Goal: Task Accomplishment & Management: Manage account settings

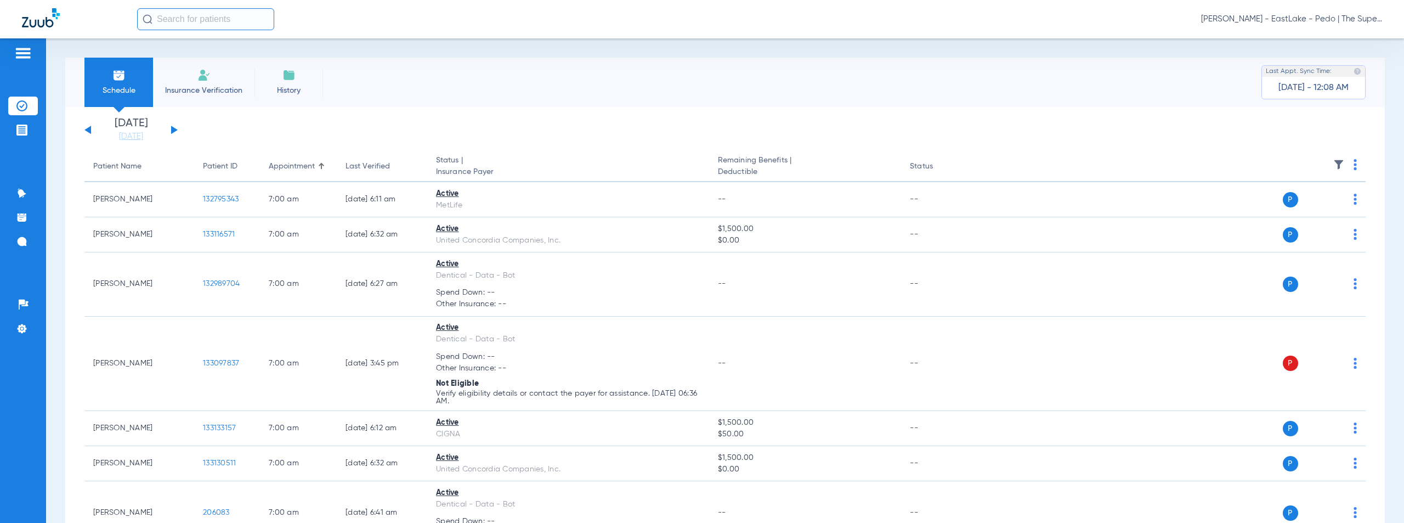
click at [1303, 18] on span "[PERSON_NAME] - EastLake - Pedo | The Super Dentists" at bounding box center [1291, 19] width 181 height 11
click at [1338, 34] on button "Account Selection" at bounding box center [1340, 39] width 79 height 22
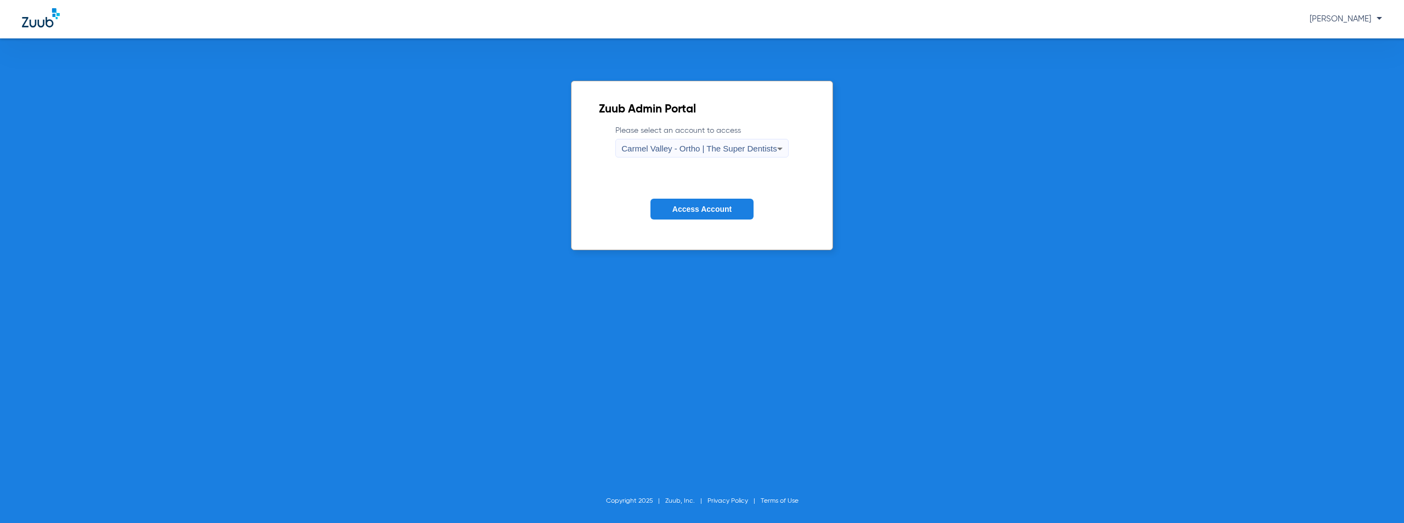
click at [694, 149] on span "Carmel Valley - Ortho | The Super Dentists" at bounding box center [698, 148] width 155 height 9
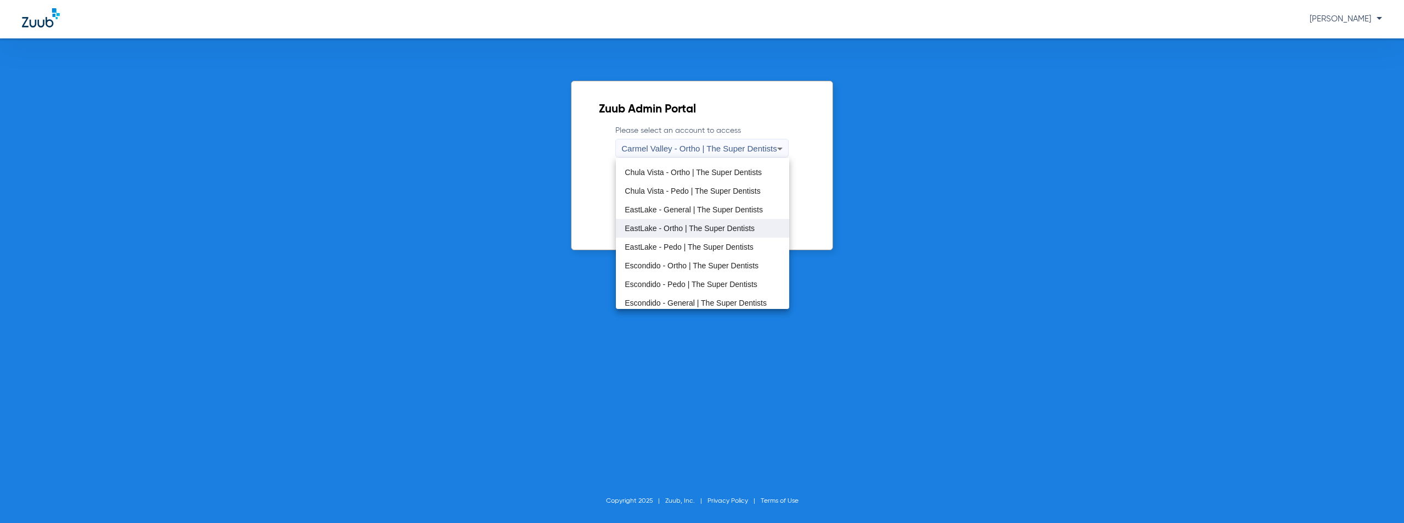
scroll to position [129, 0]
click at [683, 186] on span "Escondido - Pedo | The Super Dentists" at bounding box center [690, 188] width 133 height 8
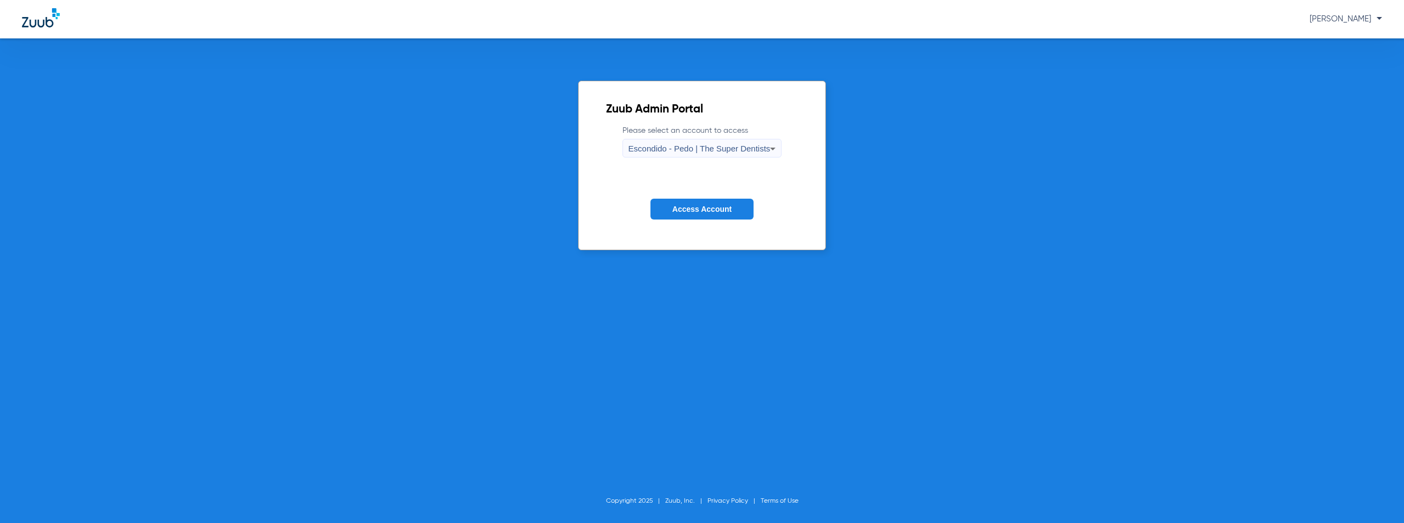
click at [679, 206] on span "Access Account" at bounding box center [701, 209] width 59 height 9
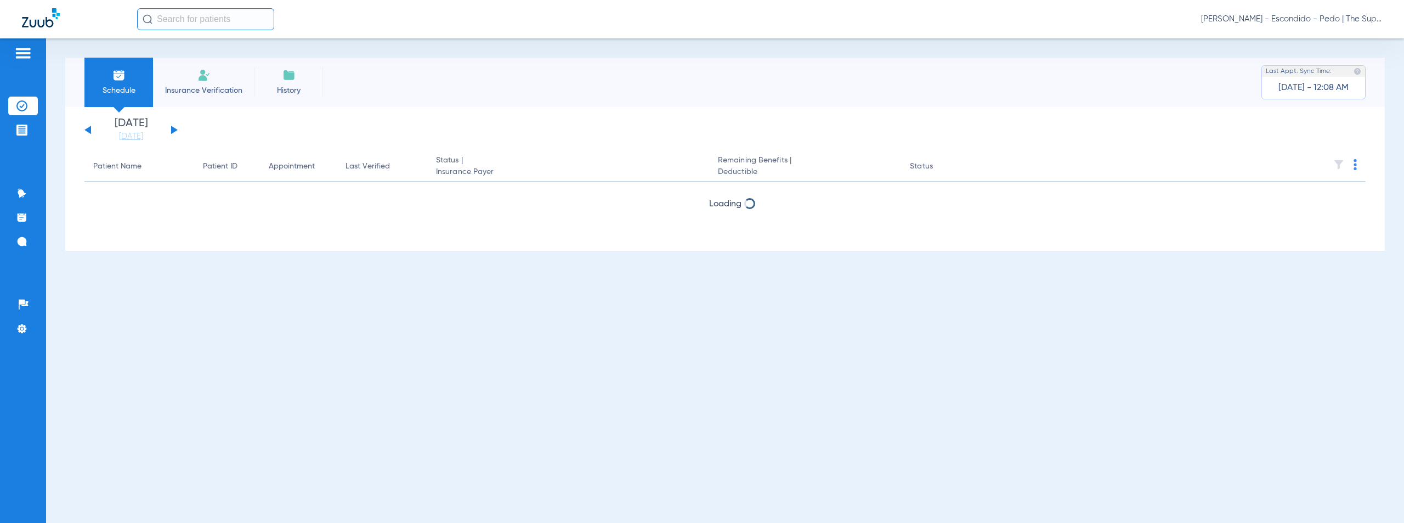
click at [173, 129] on button at bounding box center [174, 130] width 7 height 8
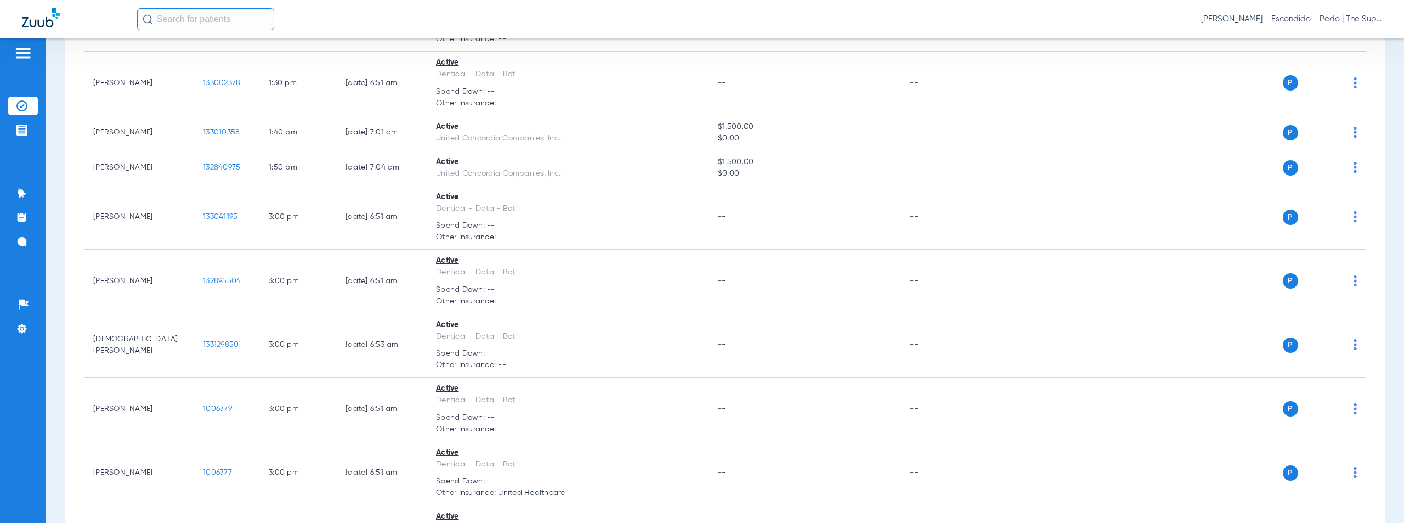
scroll to position [1962, 0]
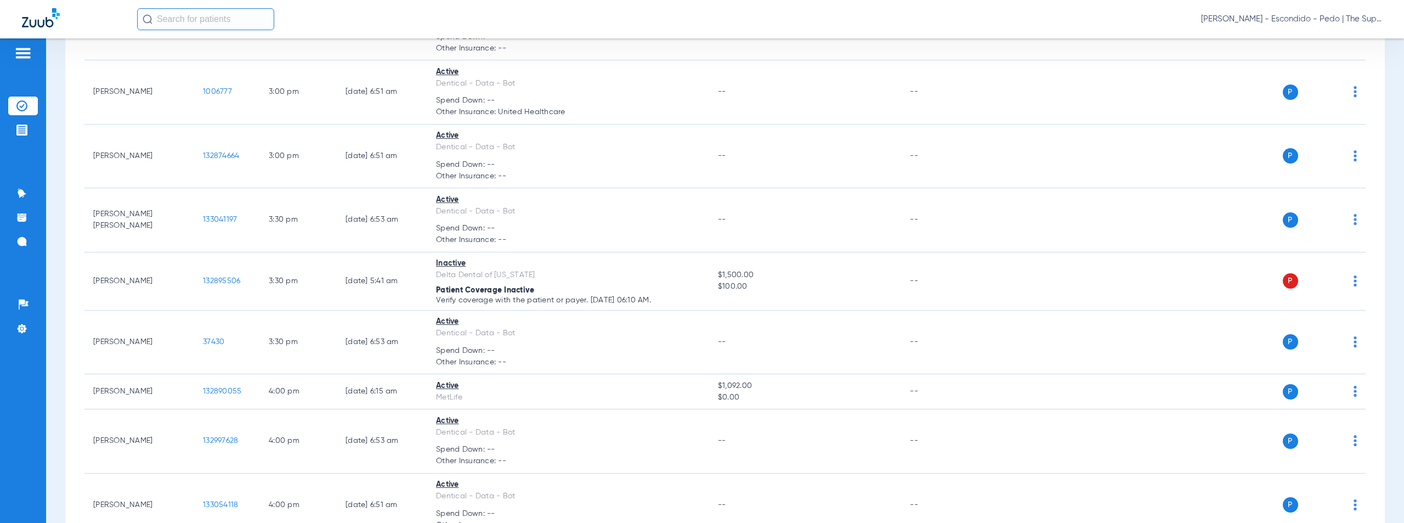
click at [1307, 16] on span "Austin Cooper - Escondido - Pedo | The Super Dentists" at bounding box center [1291, 19] width 181 height 11
click at [1338, 35] on span "Account Selection" at bounding box center [1340, 39] width 61 height 8
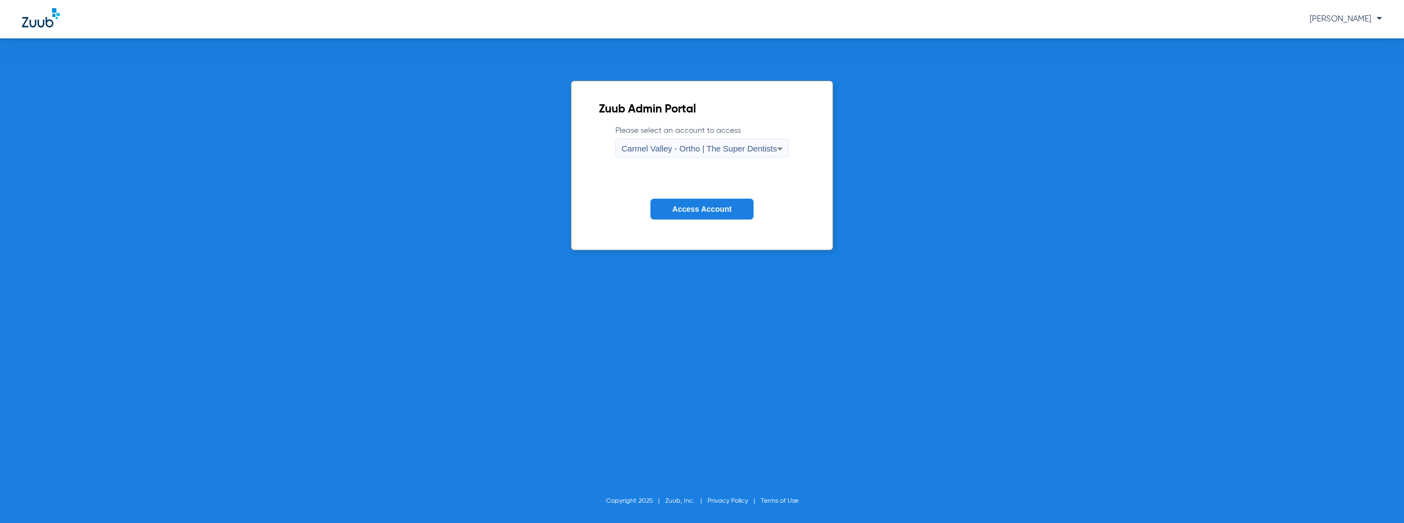
click at [654, 143] on div "Carmel Valley - Ortho | The Super Dentists" at bounding box center [698, 148] width 155 height 19
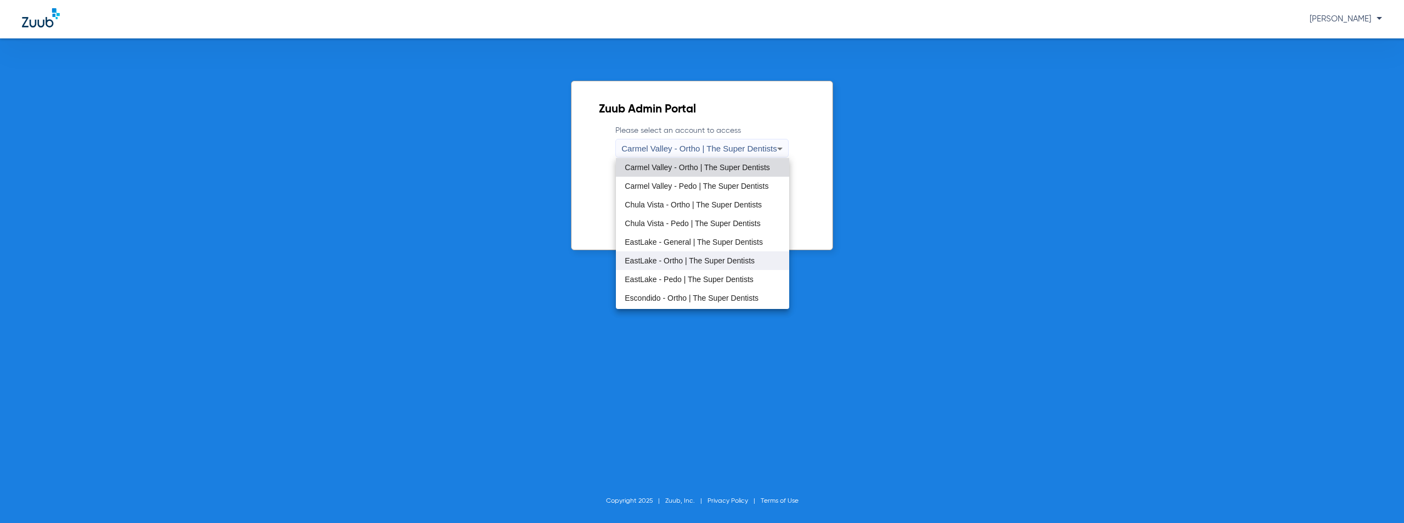
scroll to position [129, 0]
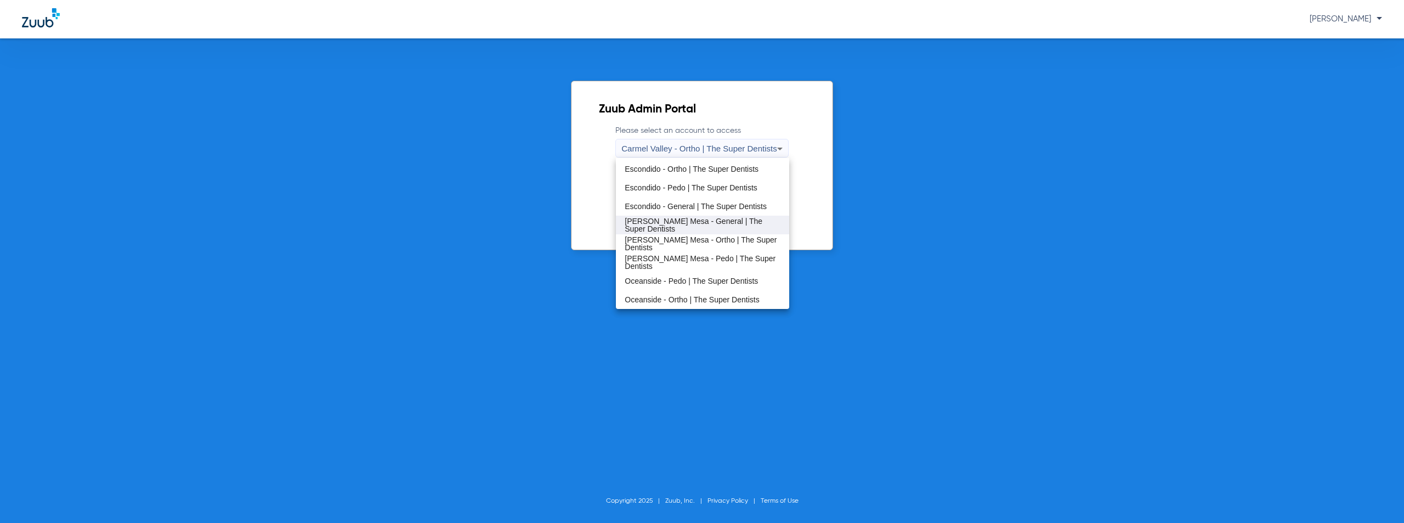
click at [682, 221] on span "Keany Mesa - General | The Super Dentists" at bounding box center [701, 224] width 155 height 15
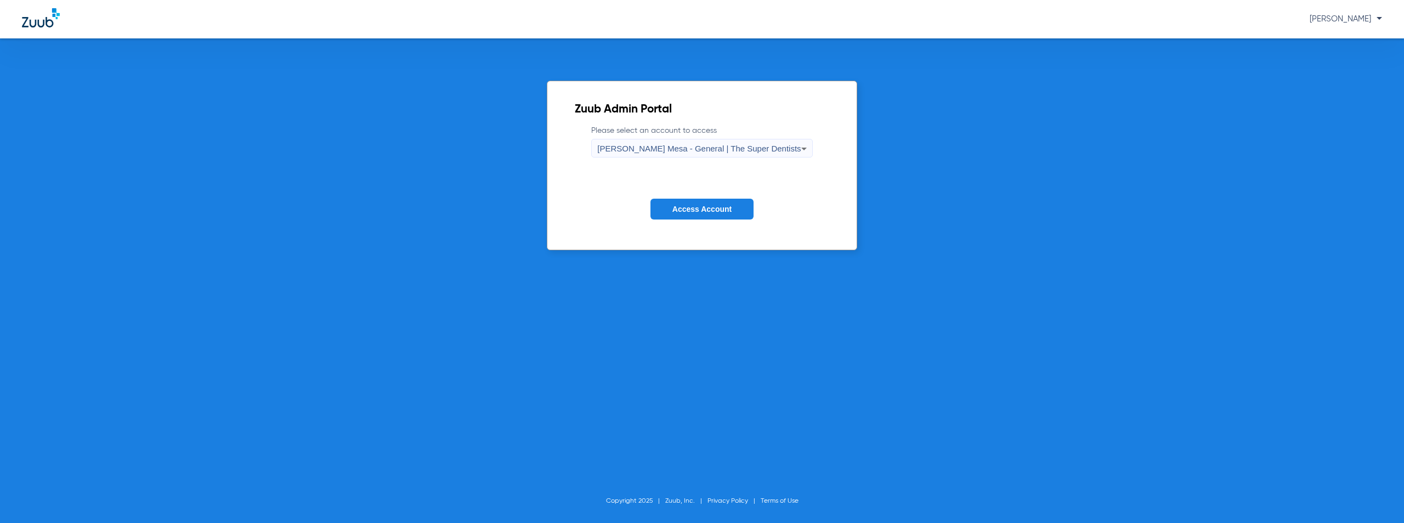
click at [703, 208] on span "Access Account" at bounding box center [701, 209] width 59 height 9
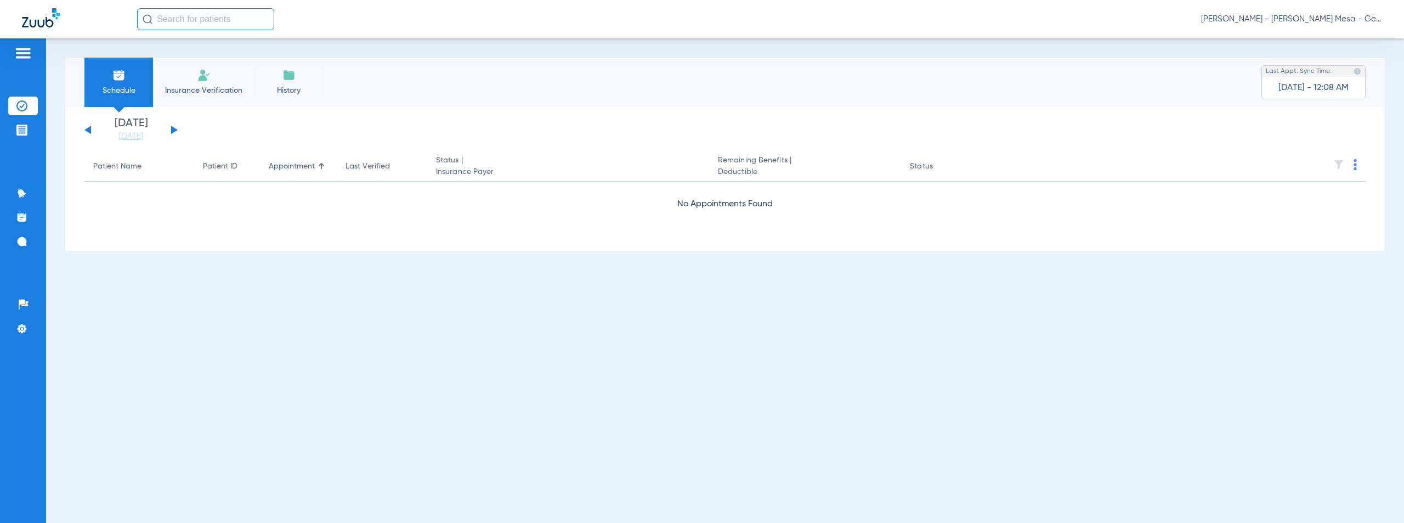
click at [173, 127] on button at bounding box center [174, 130] width 7 height 8
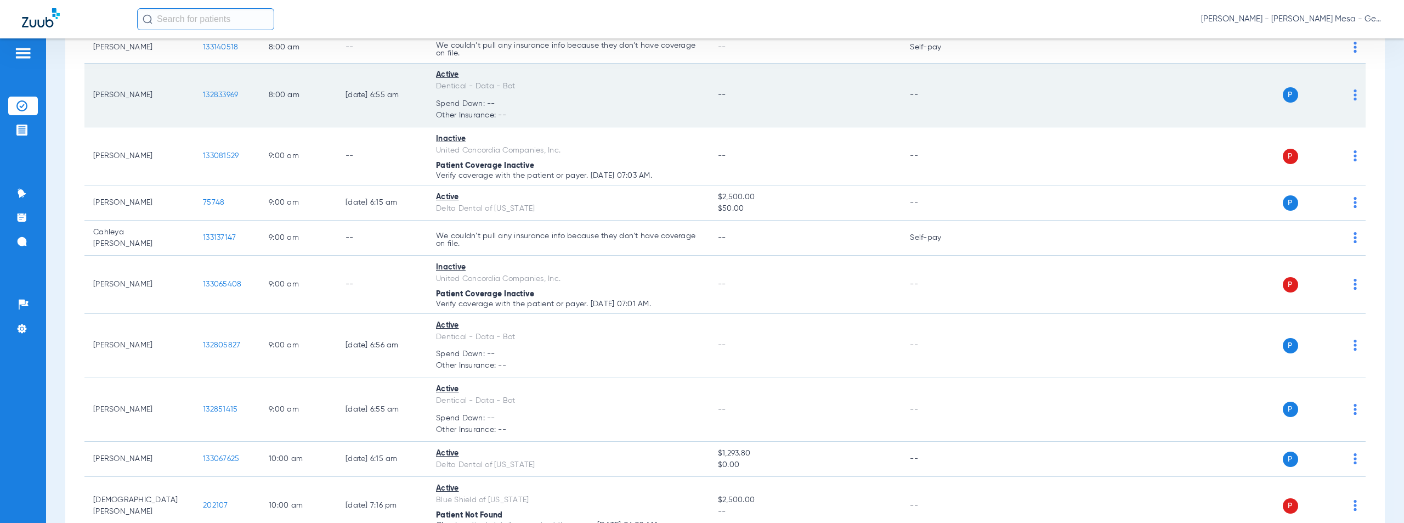
scroll to position [917, 0]
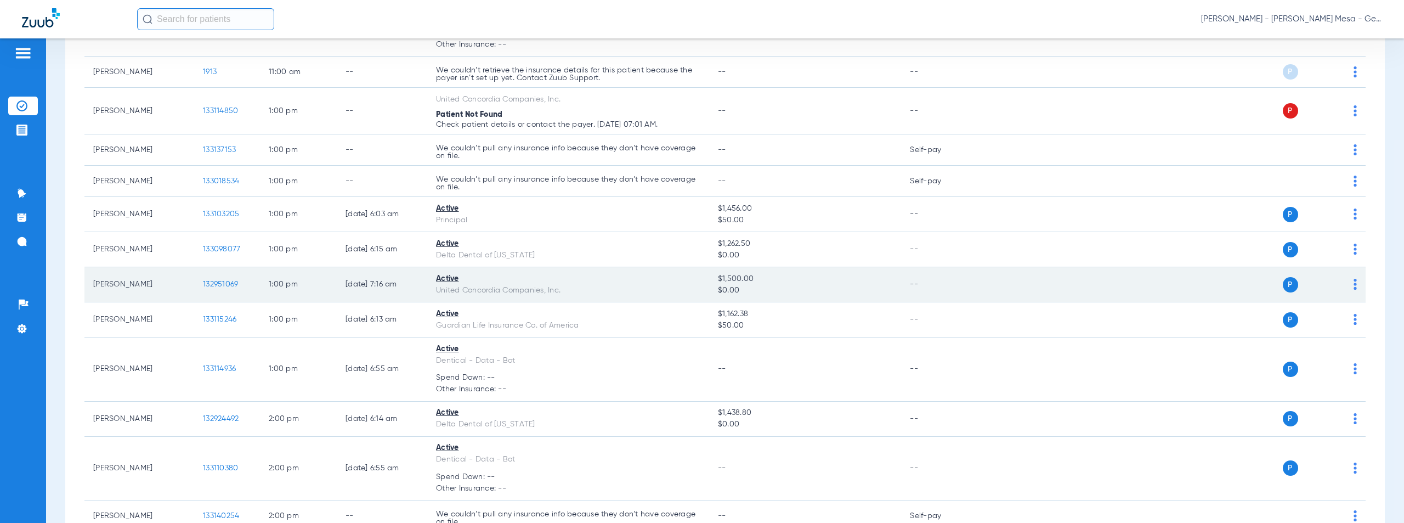
click at [228, 281] on span "132951069" at bounding box center [220, 284] width 35 height 8
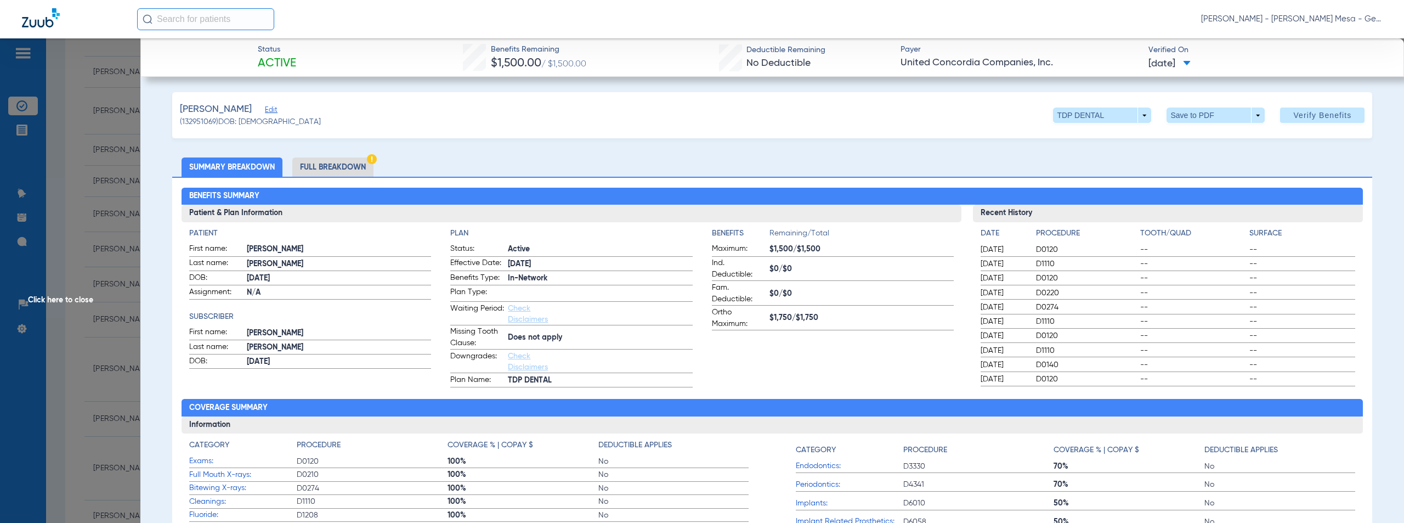
click at [81, 300] on span "Click here to close" at bounding box center [70, 299] width 140 height 523
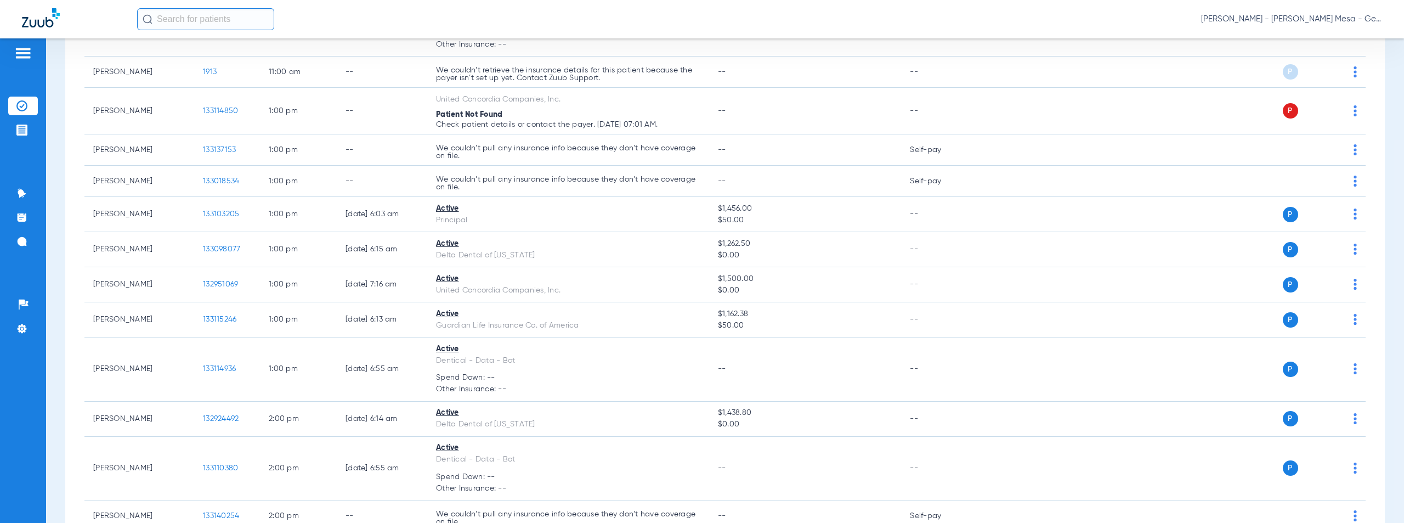
click at [1290, 19] on span "Austin Cooper - Keany Mesa - General | The Super Dentists" at bounding box center [1291, 19] width 181 height 11
click at [1321, 39] on span "Account Selection" at bounding box center [1340, 39] width 61 height 8
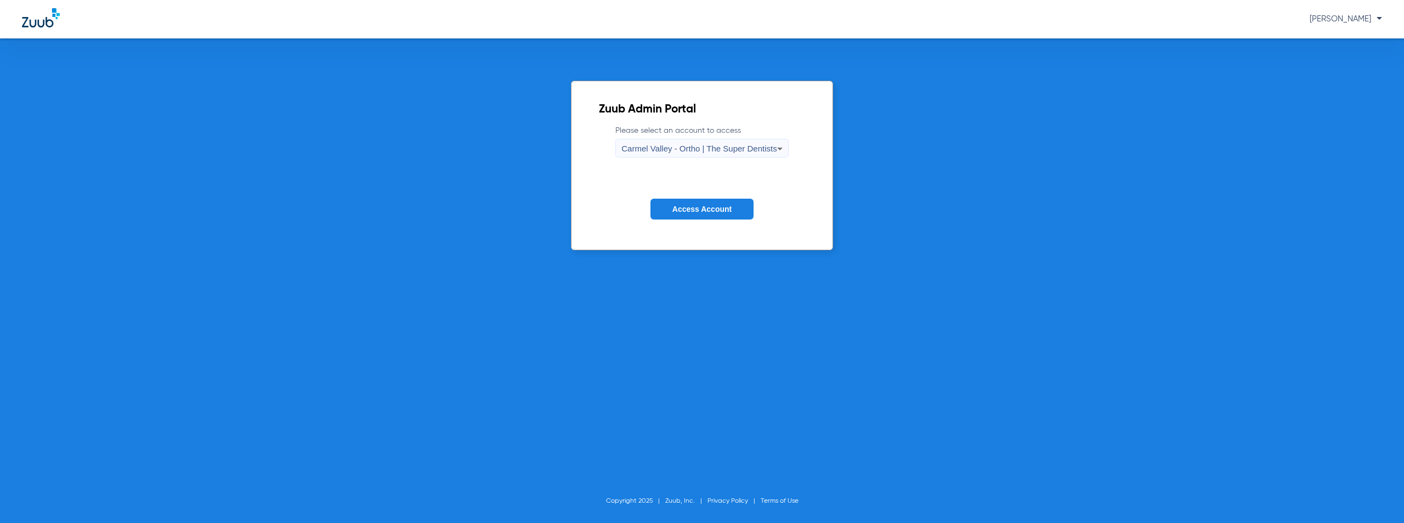
click at [719, 151] on span "Carmel Valley - Ortho | The Super Dentists" at bounding box center [698, 148] width 155 height 9
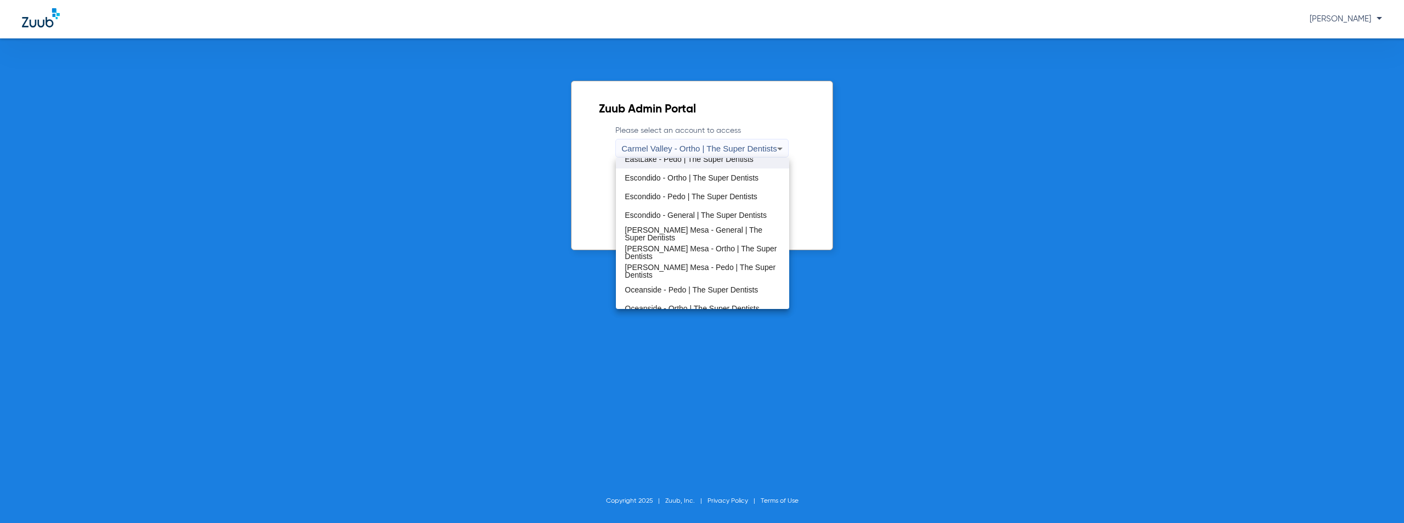
scroll to position [129, 0]
click at [688, 266] on span "Keany Mesa - Pedo | The Super Dentists" at bounding box center [701, 261] width 155 height 15
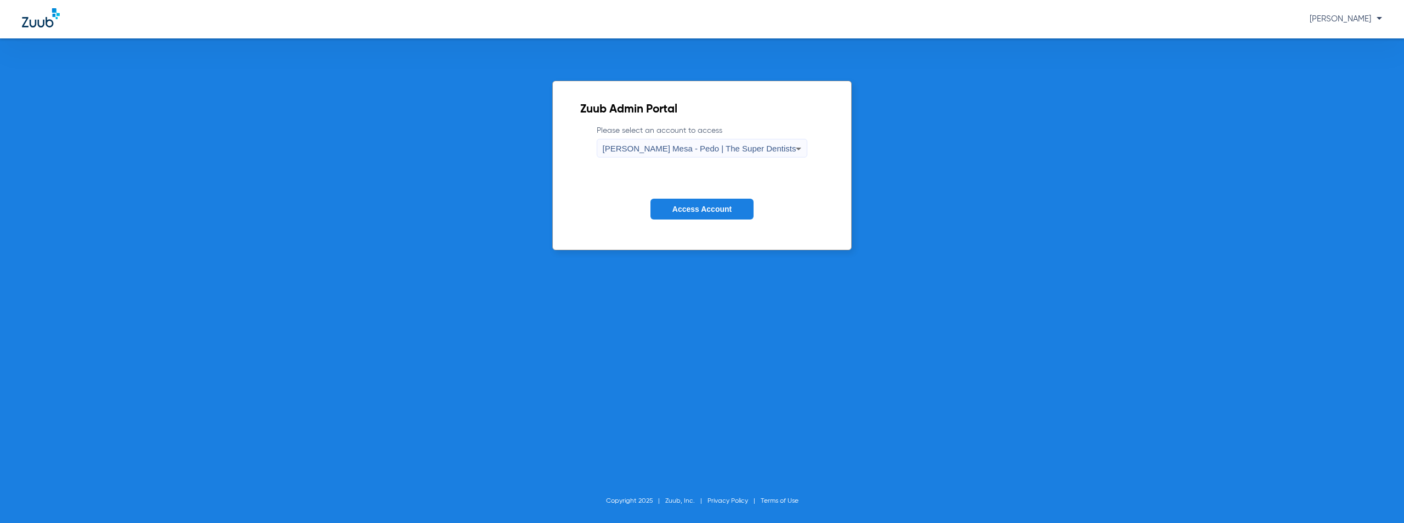
click at [705, 205] on span "Access Account" at bounding box center [701, 209] width 59 height 9
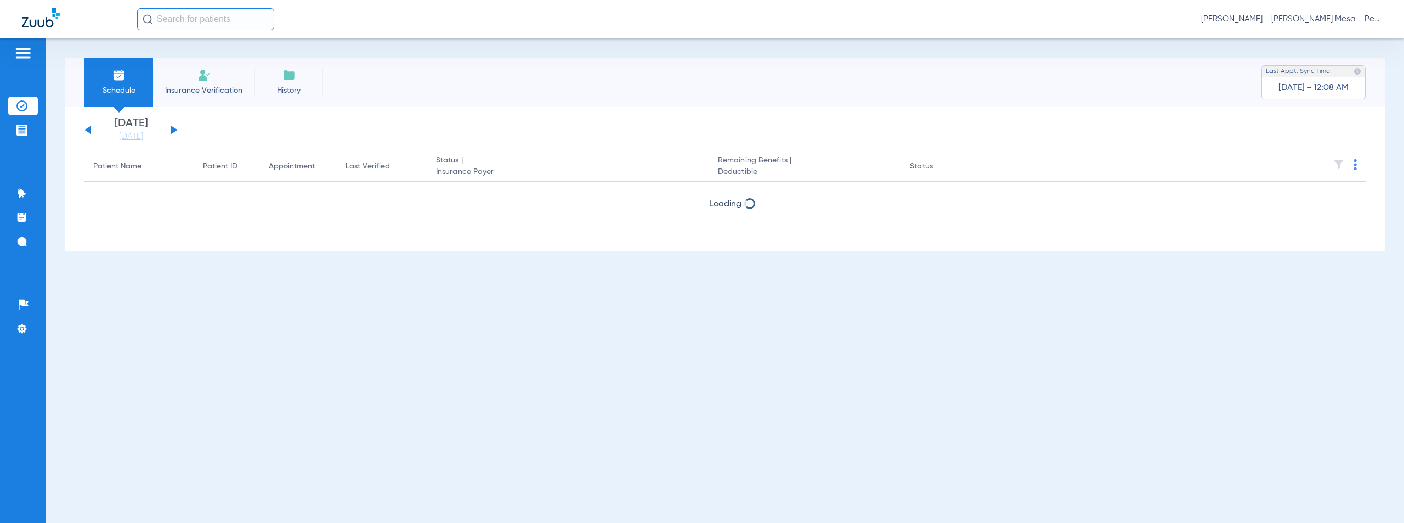
click at [174, 129] on button at bounding box center [174, 130] width 7 height 8
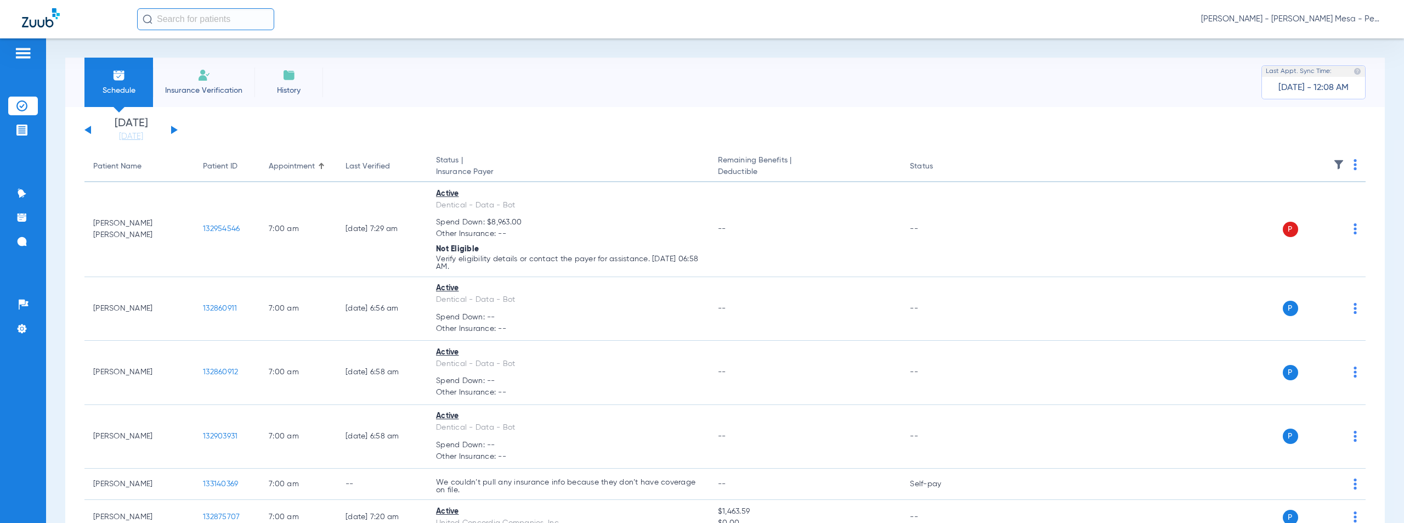
scroll to position [5871, 0]
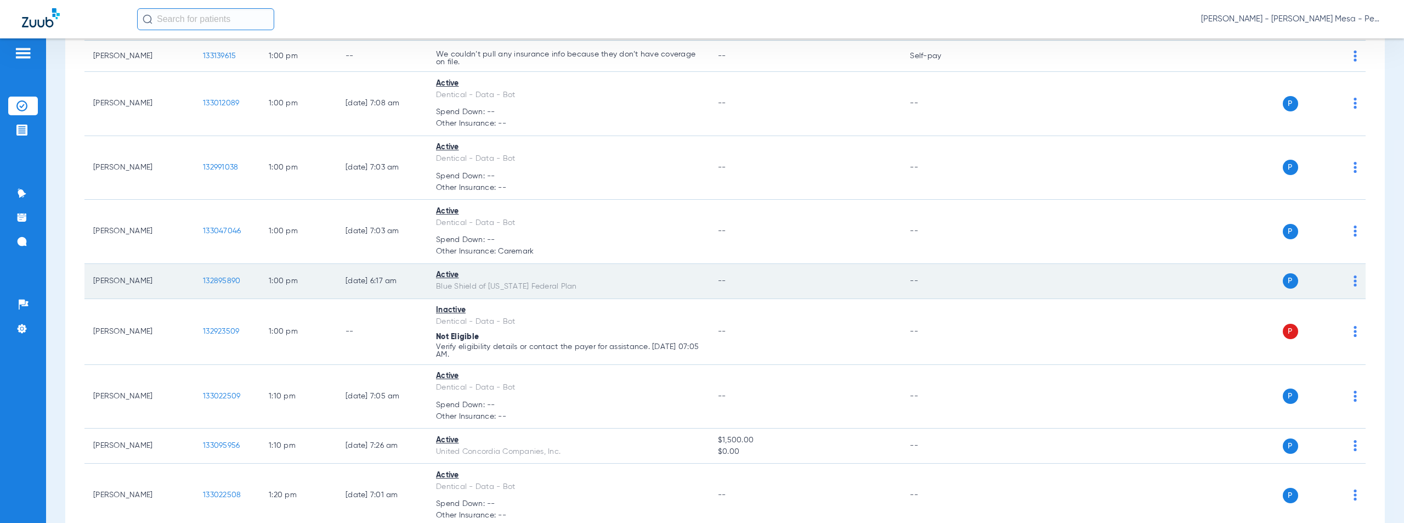
click at [213, 278] on span "132895890" at bounding box center [221, 281] width 37 height 8
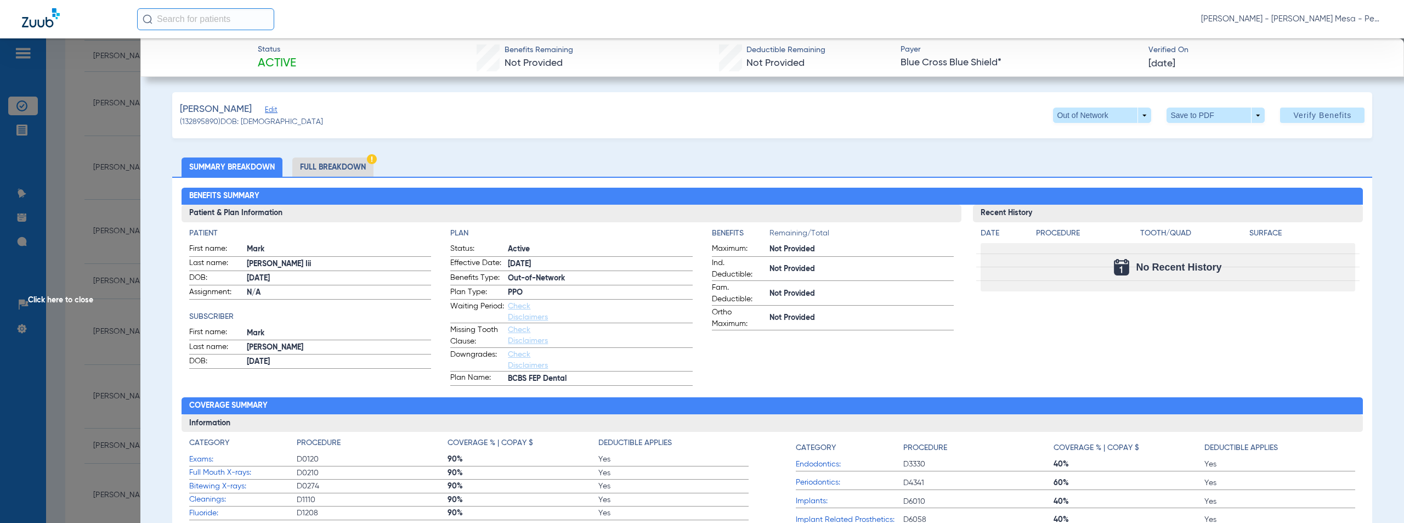
click at [58, 300] on span "Click here to close" at bounding box center [70, 299] width 140 height 523
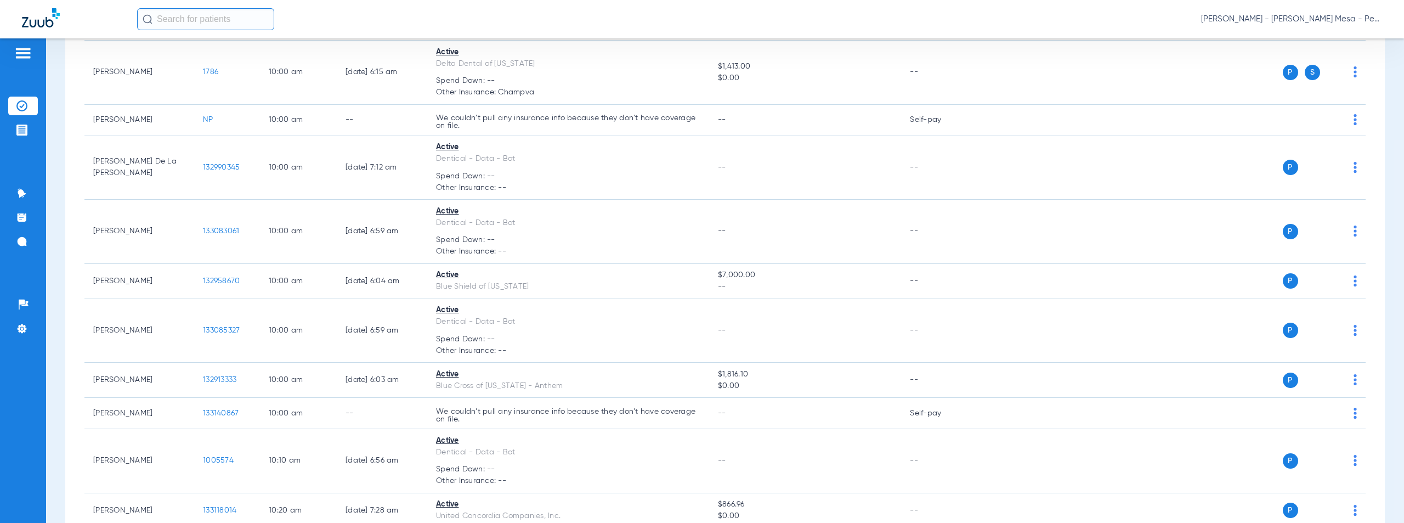
scroll to position [2441, 0]
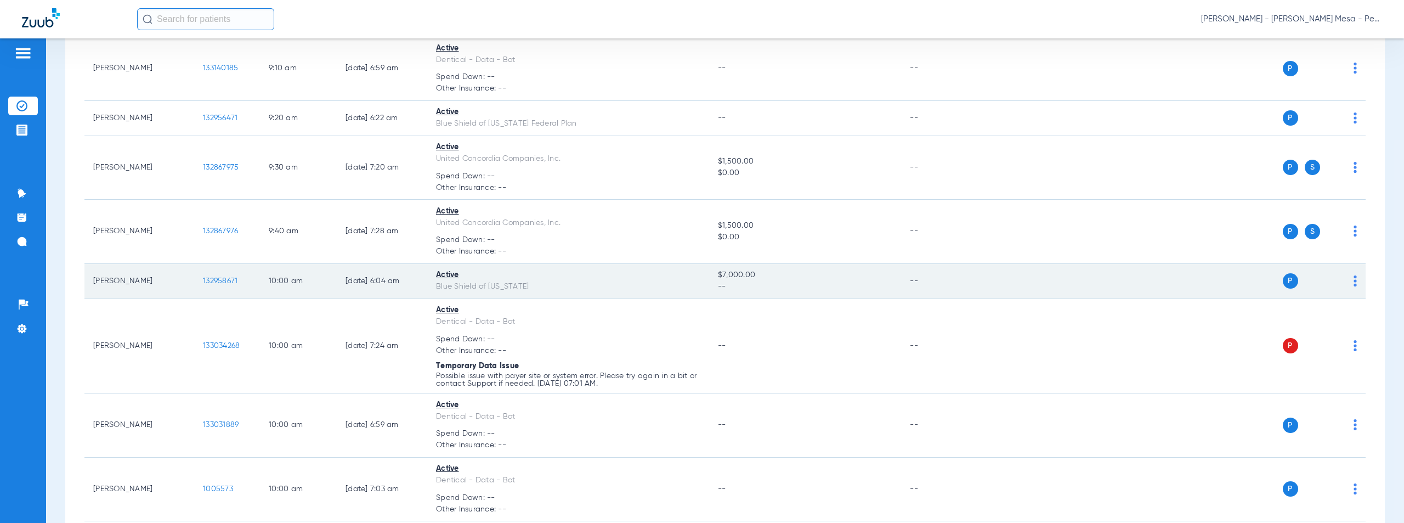
click at [218, 279] on span "132958671" at bounding box center [220, 281] width 35 height 8
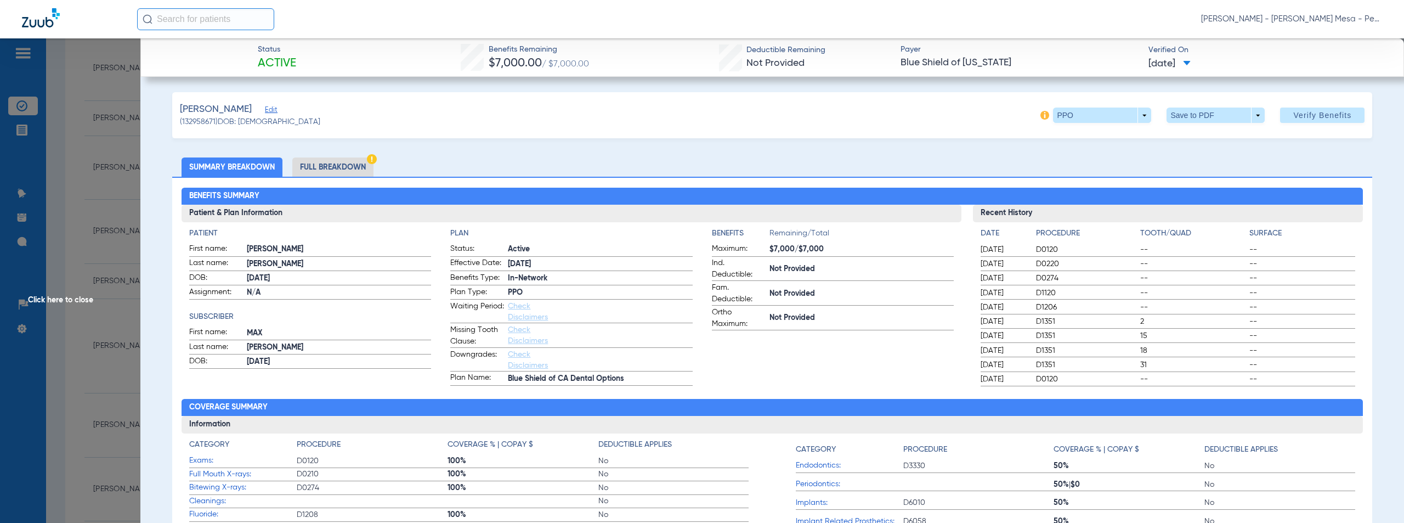
click at [69, 296] on span "Click here to close" at bounding box center [70, 299] width 140 height 523
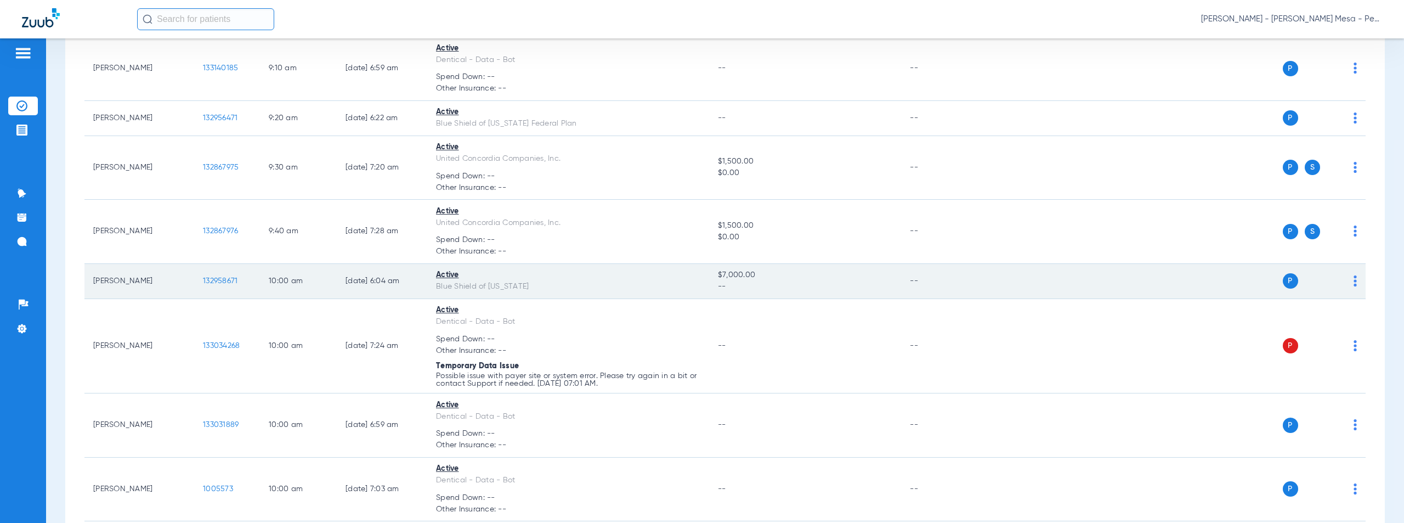
click at [223, 279] on span "132958671" at bounding box center [220, 281] width 35 height 8
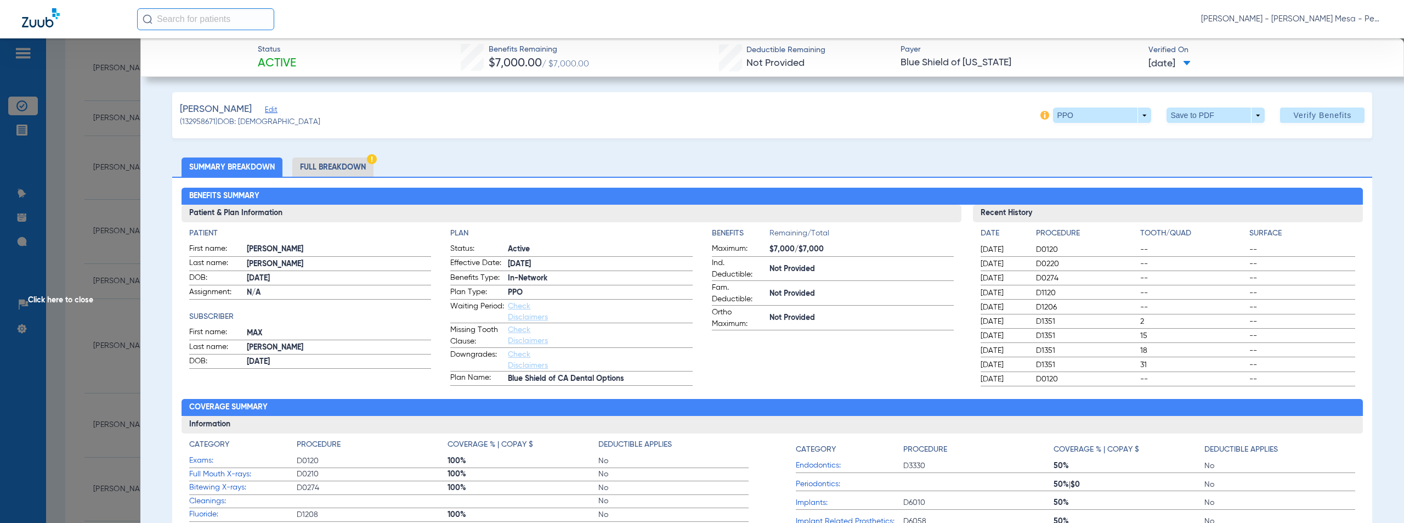
click at [53, 299] on span "Click here to close" at bounding box center [70, 299] width 140 height 523
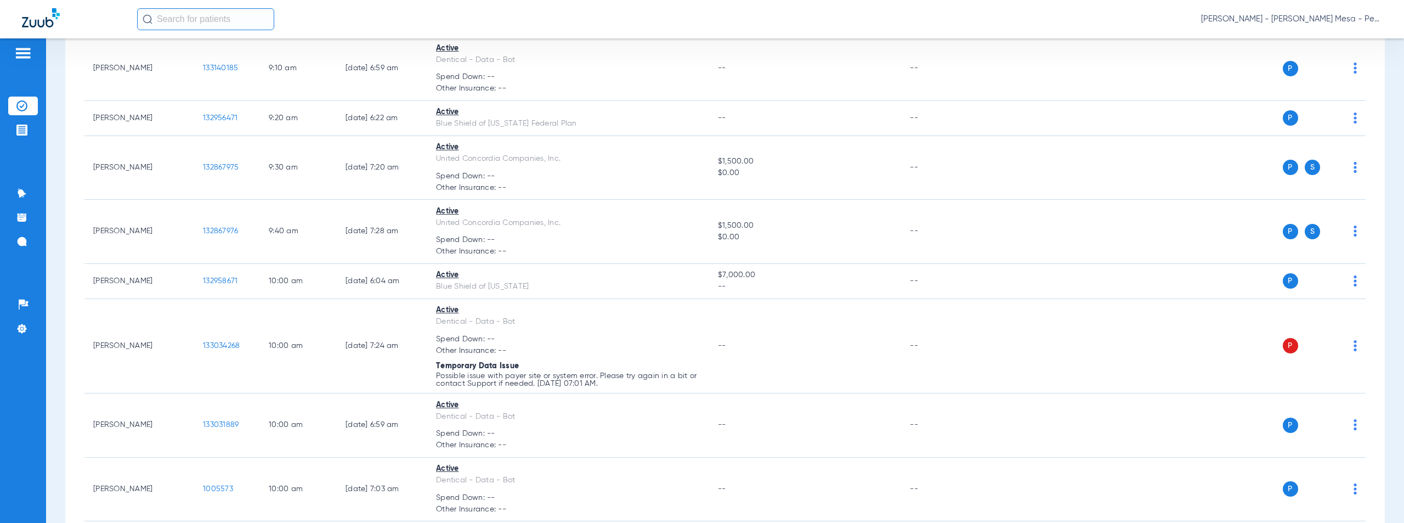
click at [1320, 22] on span "Austin Cooper - Keany Mesa - Pedo | The Super Dentists" at bounding box center [1291, 19] width 181 height 11
click at [1348, 42] on span "Account Selection" at bounding box center [1340, 39] width 61 height 8
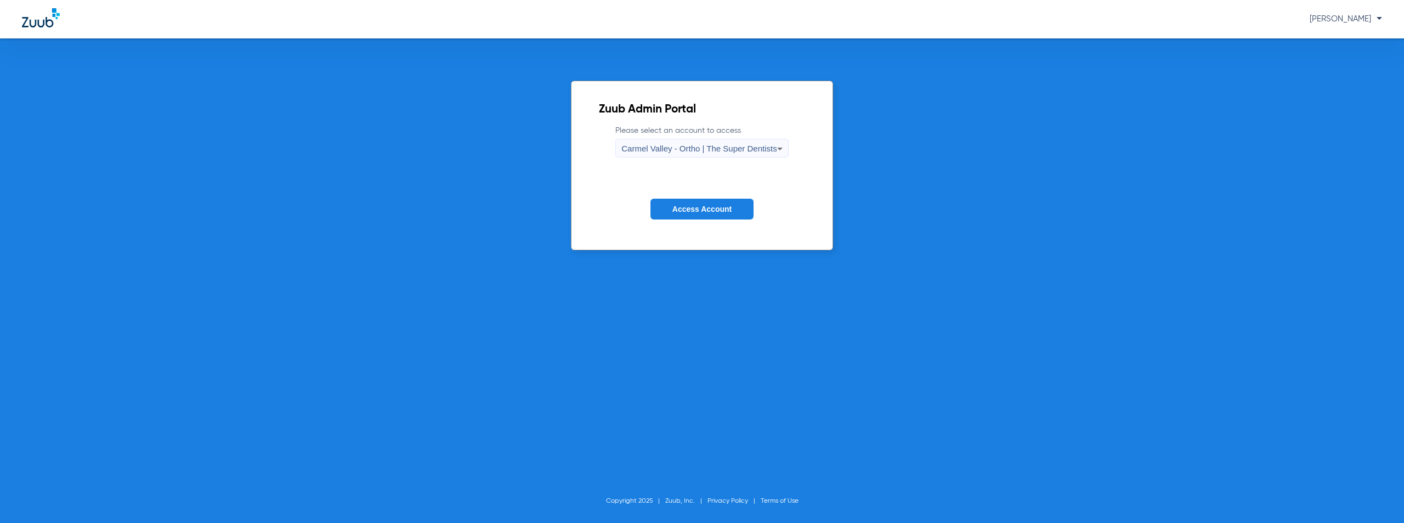
click at [708, 148] on span "Carmel Valley - Ortho | The Super Dentists" at bounding box center [698, 148] width 155 height 9
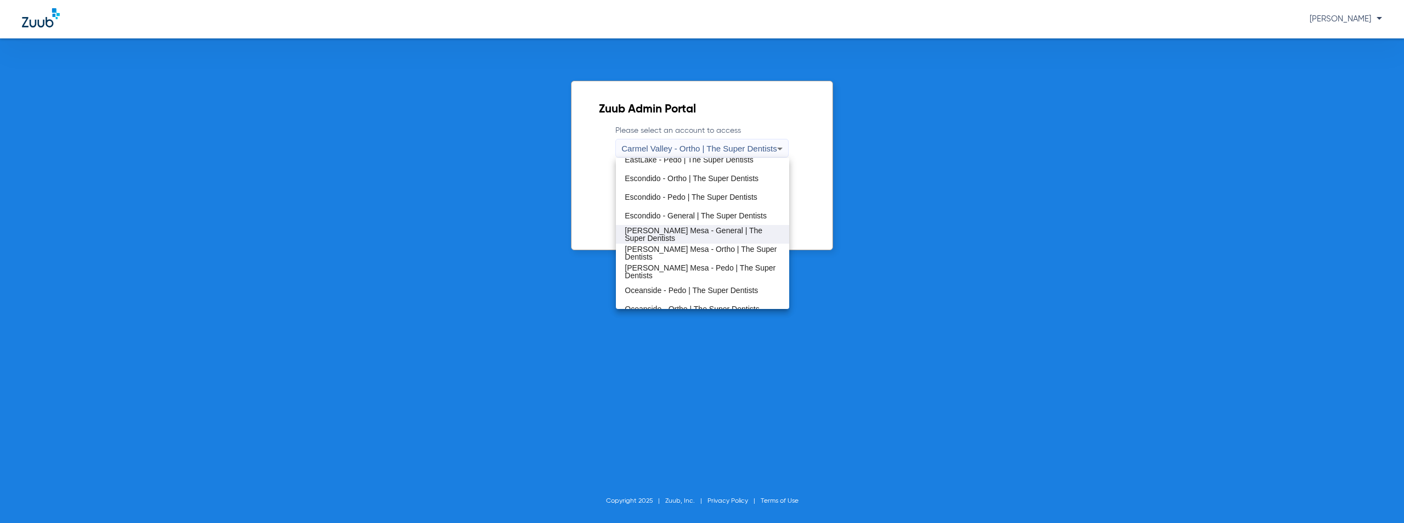
scroll to position [129, 0]
click at [674, 280] on span "Oceanside - Pedo | The Super Dentists" at bounding box center [690, 281] width 133 height 8
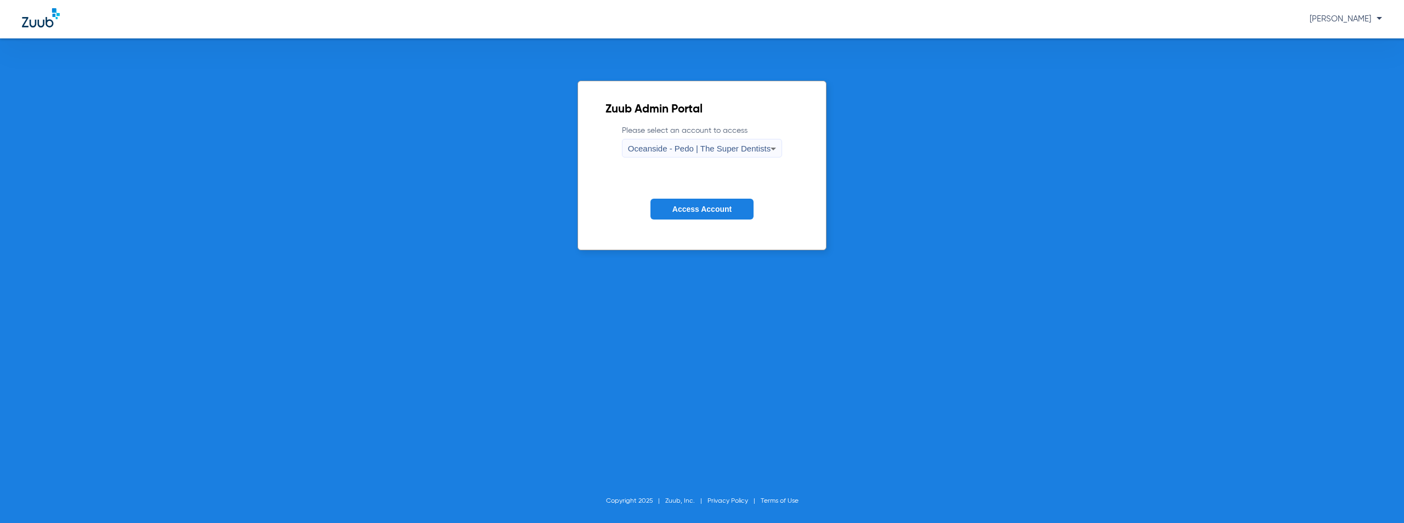
click at [696, 212] on span "Access Account" at bounding box center [701, 209] width 59 height 9
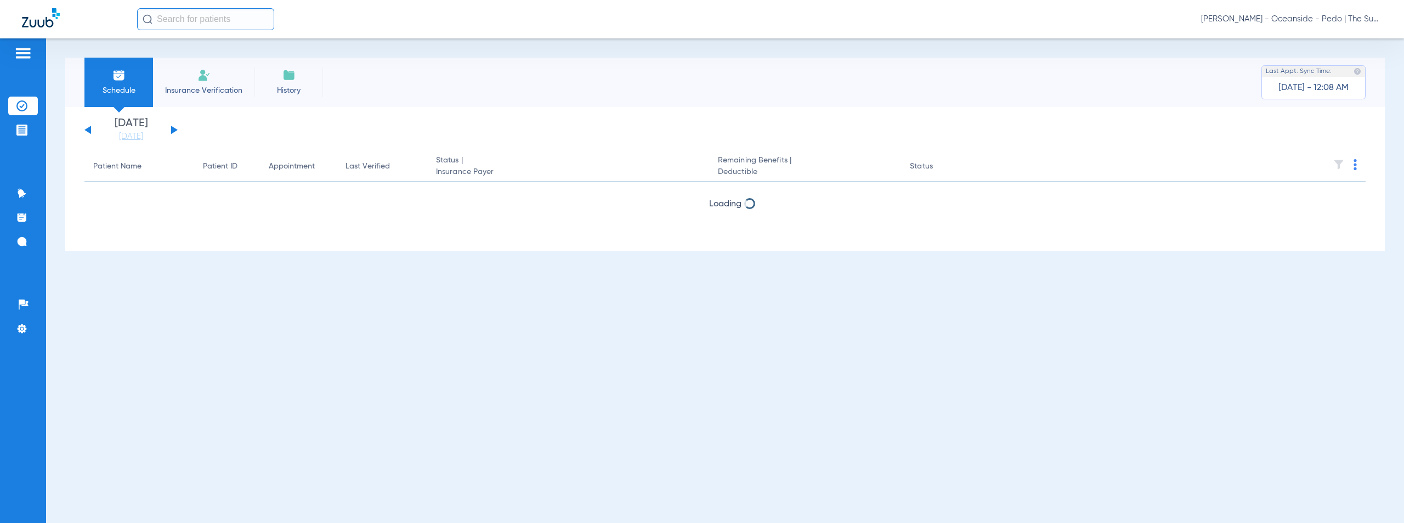
click at [174, 131] on button at bounding box center [174, 130] width 7 height 8
